Goal: Information Seeking & Learning: Learn about a topic

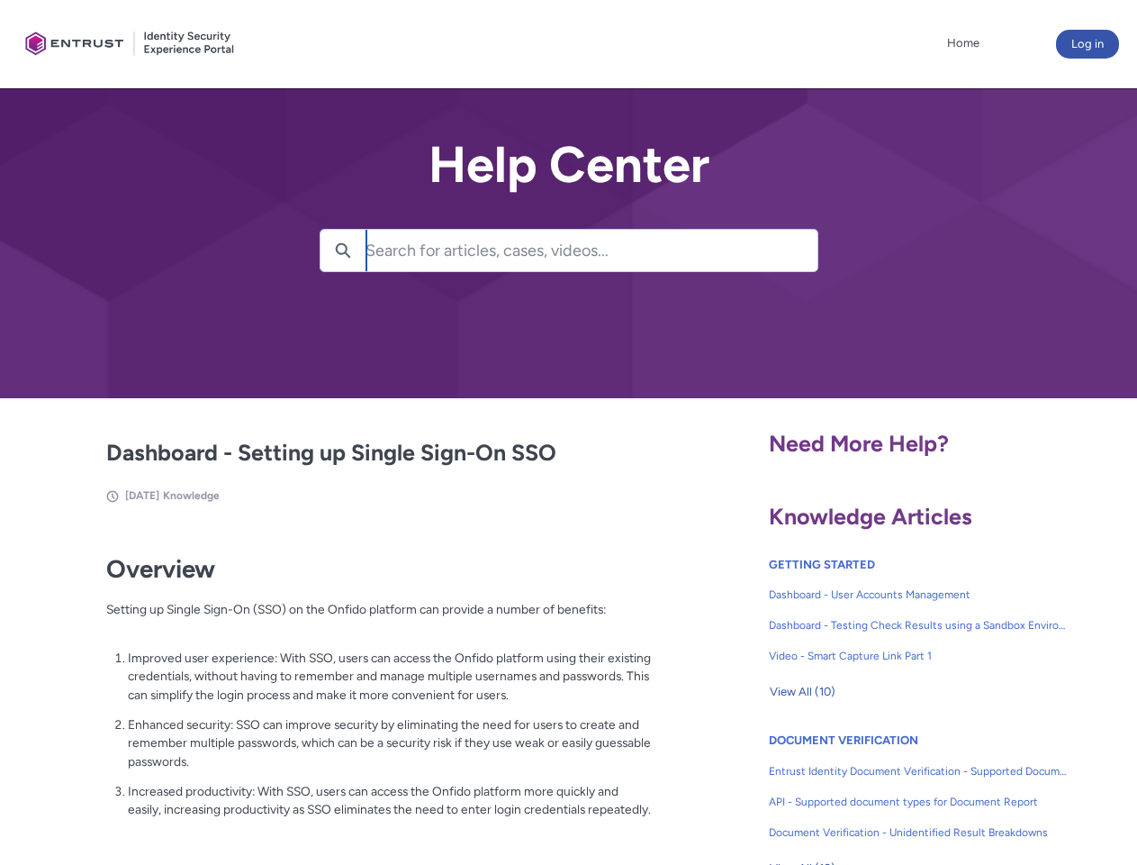
click at [343, 250] on lightning-primitive-icon "button" at bounding box center [343, 249] width 16 height 14
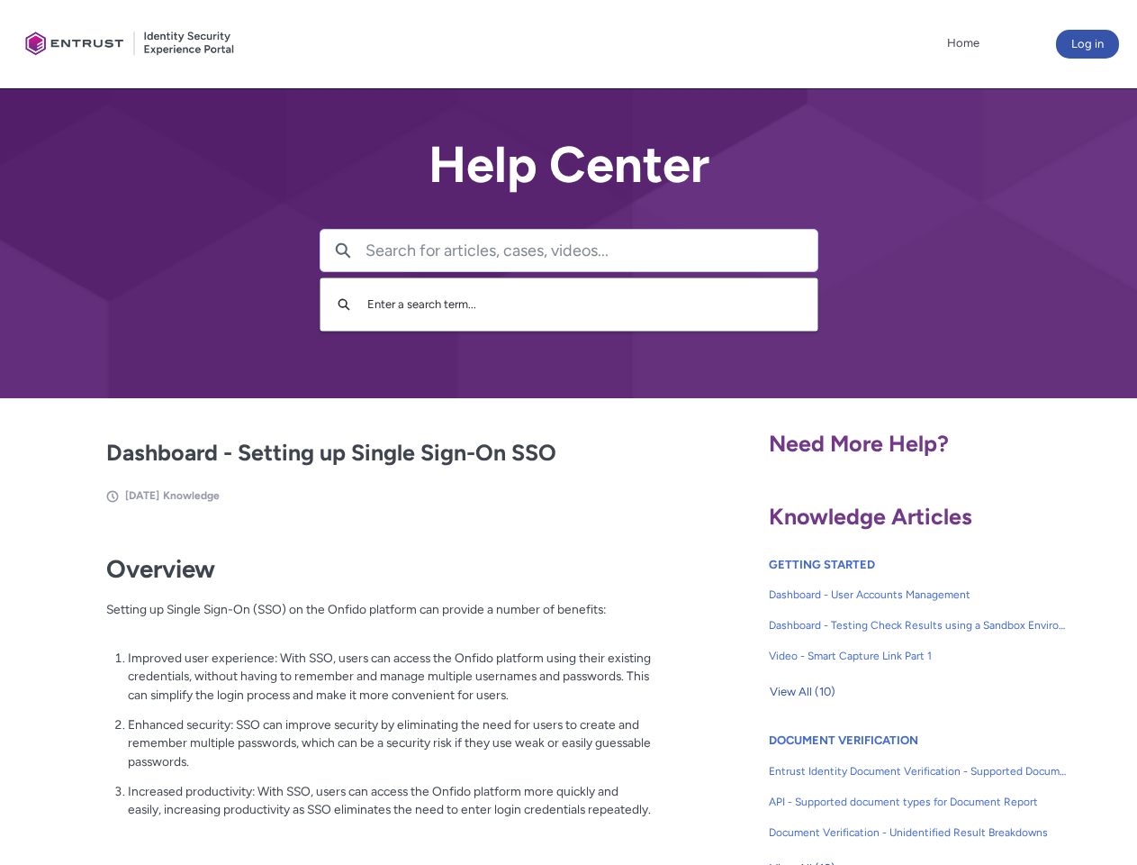
click at [345, 689] on p "Improved user experience: With SSO, users can access the Onfido platform using …" at bounding box center [390, 676] width 524 height 56
click at [802, 692] on span "View All (10)" at bounding box center [803, 691] width 66 height 27
click at [870, 788] on link "API - Supported document types for Document Report" at bounding box center [918, 801] width 299 height 31
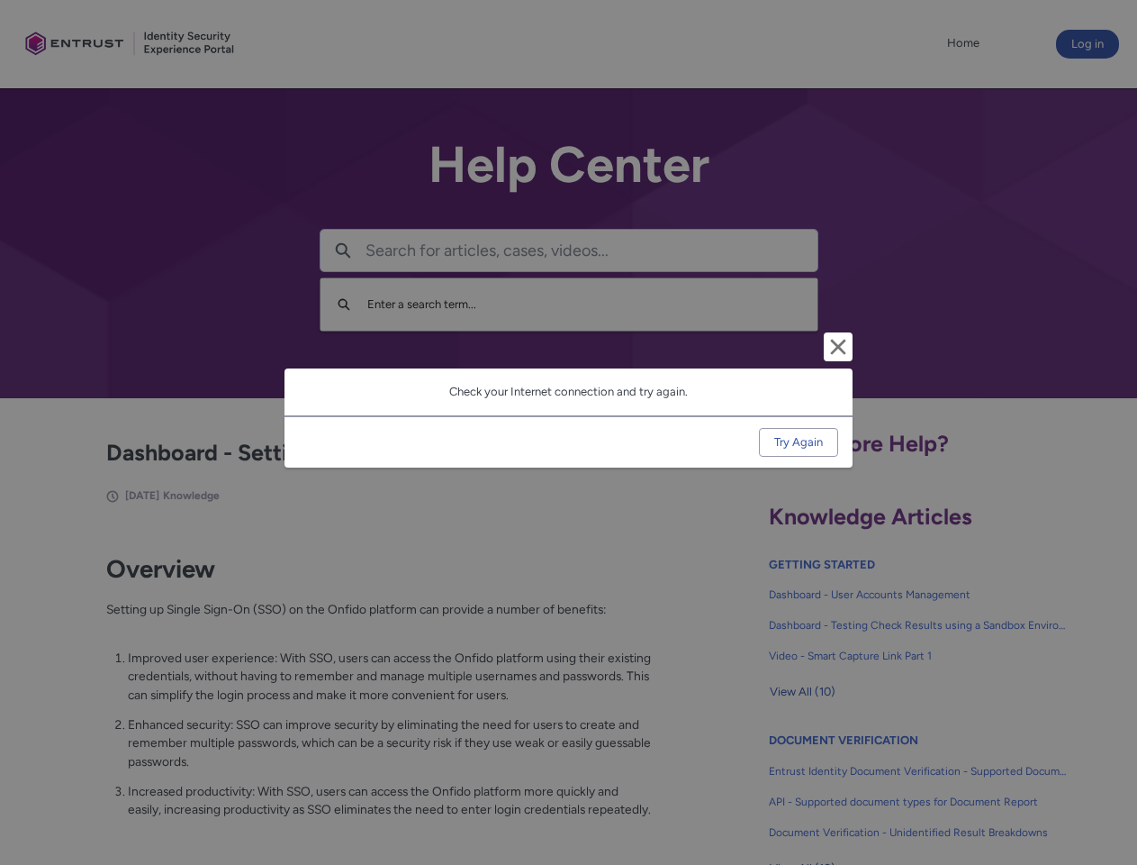
click at [1109, 788] on div "Cancel and close Check your Internet connection and try again. Try Again" at bounding box center [568, 432] width 1137 height 865
